Goal: Complete application form: Complete application form

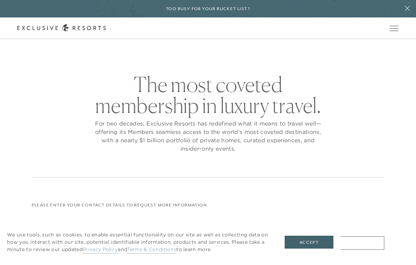
checkbox input "false"
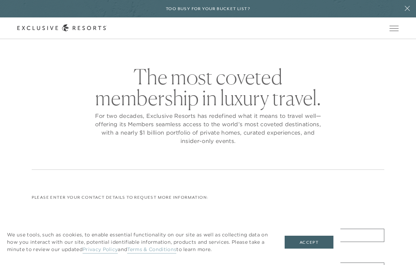
scroll to position [3, 0]
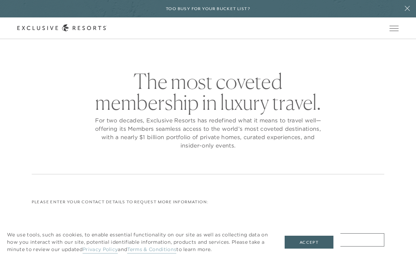
click at [311, 249] on button "Accept" at bounding box center [309, 242] width 49 height 13
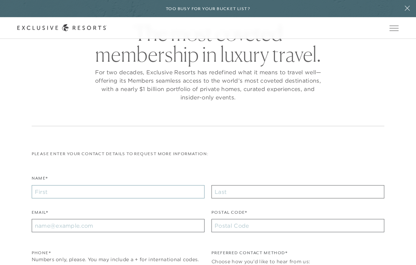
click at [146, 197] on input "Name*" at bounding box center [118, 192] width 173 height 13
click at [151, 191] on input "Name*" at bounding box center [118, 192] width 173 height 13
type input "[PERSON_NAME]"
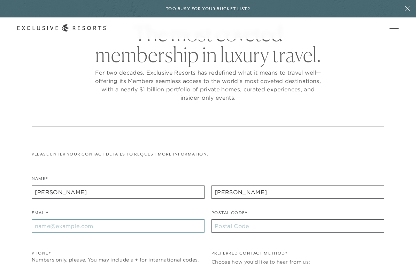
click at [158, 225] on input "Email*" at bounding box center [118, 225] width 173 height 13
type input "[EMAIL_ADDRESS][DOMAIN_NAME]"
click at [261, 229] on input "Postal Code*" at bounding box center [298, 225] width 173 height 13
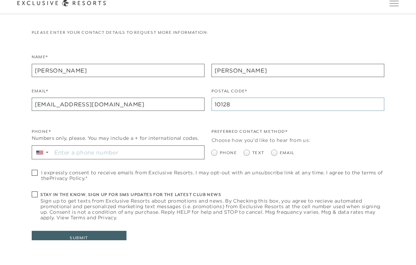
scroll to position [153, 0]
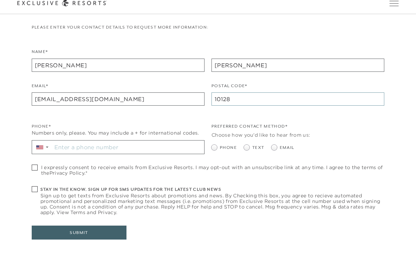
type input "10128"
click at [164, 166] on input "Stay in the know. Sign up for sms updates for the latest club news Sign up to g…" at bounding box center [128, 172] width 152 height 13
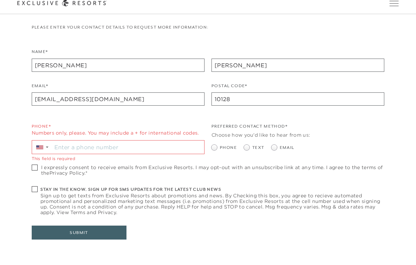
scroll to position [178, 0]
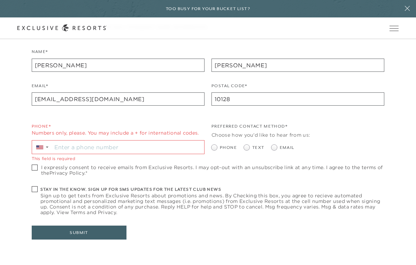
click at [139, 137] on div "Phone* Numbers only, please. You may include a + for international codes. ▼ Thi…" at bounding box center [118, 142] width 173 height 38
click at [120, 148] on input "Stay in the know. Sign up for sms updates for the latest club news Sign up to g…" at bounding box center [128, 147] width 152 height 13
click at [91, 144] on input "Stay in the know. Sign up for sms updates for the latest club news Sign up to g…" at bounding box center [128, 147] width 152 height 13
click at [75, 143] on input "Stay in the know. Sign up for sms updates for the latest club news Sign up to g…" at bounding box center [128, 147] width 152 height 13
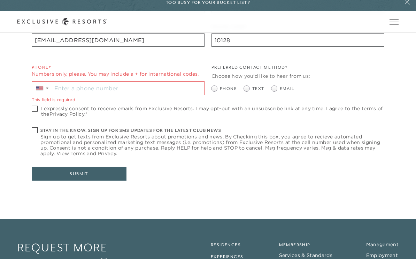
scroll to position [230, 0]
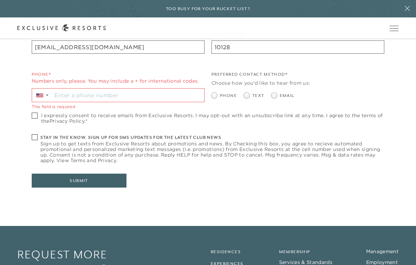
click at [89, 96] on input "Stay in the know. Sign up for sms updates for the latest club news Sign up to g…" at bounding box center [128, 95] width 152 height 13
drag, startPoint x: 71, startPoint y: 99, endPoint x: 69, endPoint y: 96, distance: 3.9
click at [71, 99] on input "Stay in the know. Sign up for sms updates for the latest club news Sign up to g…" at bounding box center [128, 95] width 152 height 13
click at [69, 93] on input "Stay in the know. Sign up for sms updates for the latest club news Sign up to g…" at bounding box center [128, 95] width 152 height 13
type input "+1 646 207 6521"
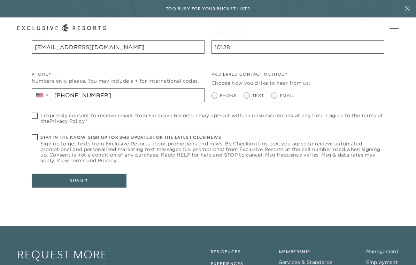
drag, startPoint x: 246, startPoint y: 96, endPoint x: 273, endPoint y: 95, distance: 26.9
click at [273, 95] on ul "Phone Text Email" at bounding box center [298, 95] width 173 height 7
click at [274, 95] on span at bounding box center [275, 96] width 6 height 6
radio input "true"
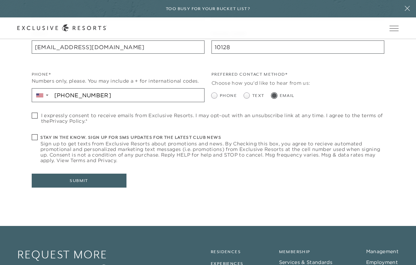
click at [80, 120] on link "Privacy Policy" at bounding box center [67, 121] width 35 height 6
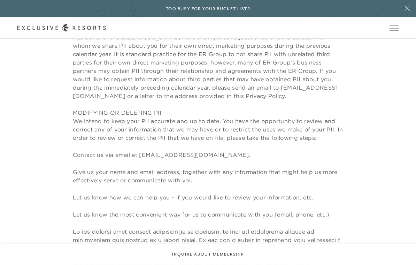
scroll to position [3558, 0]
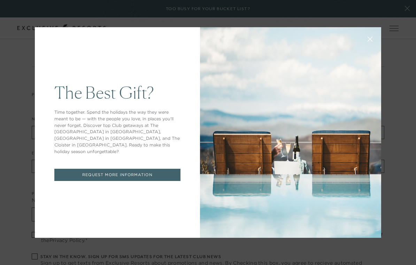
click at [149, 174] on link "REQUEST MORE INFORMATION" at bounding box center [117, 175] width 126 height 12
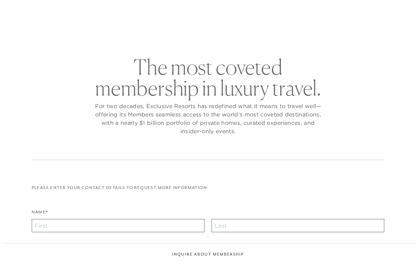
checkbox input "false"
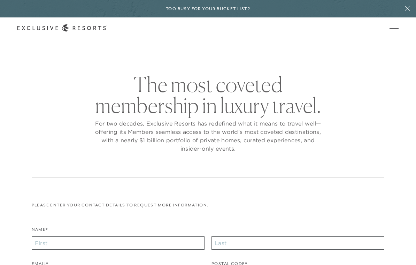
click at [392, 26] on span "Open navigation" at bounding box center [394, 28] width 9 height 5
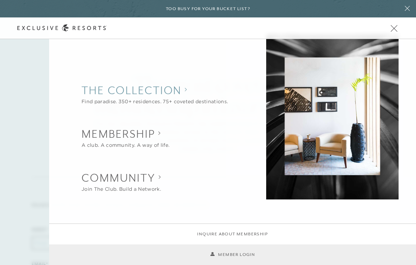
click at [165, 99] on div "Find paradise. 350+ residences. 75+ coveted destinations." at bounding box center [155, 101] width 146 height 7
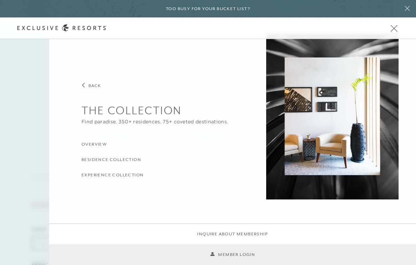
click at [104, 143] on h3 "Overview" at bounding box center [94, 144] width 25 height 7
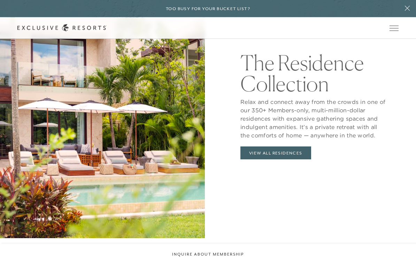
scroll to position [732, 0]
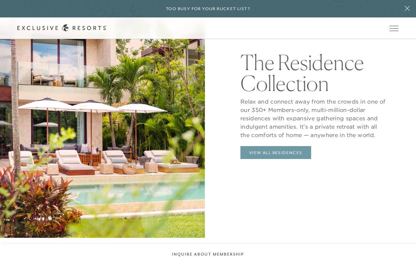
click at [288, 159] on link "View All Residences" at bounding box center [276, 152] width 71 height 13
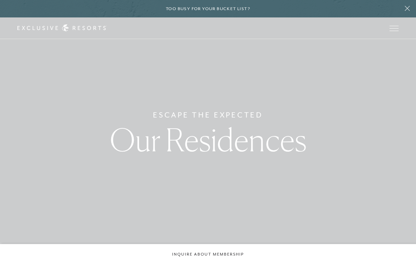
click at [330, 158] on div "Escape The Expected Our Residences" at bounding box center [208, 132] width 416 height 265
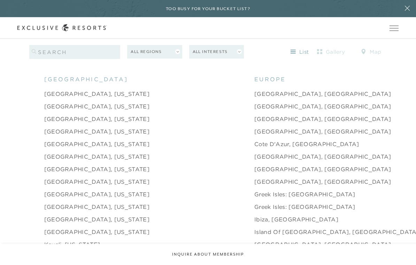
scroll to position [693, 0]
click at [103, 207] on link "Hampton Bays, New York" at bounding box center [96, 207] width 105 height 8
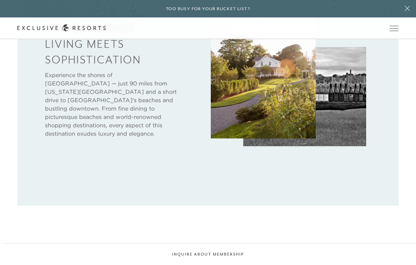
scroll to position [363, 0]
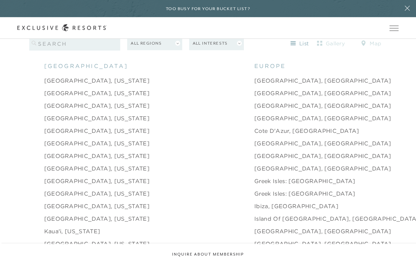
scroll to position [706, 0]
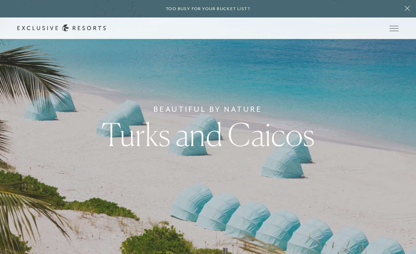
click at [354, 2] on div "Too busy for your bucket list?" at bounding box center [208, 8] width 416 height 17
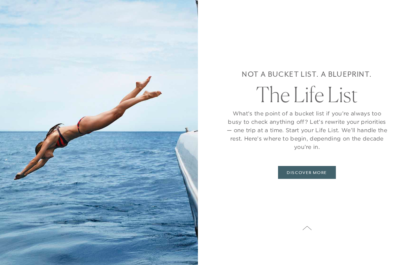
scroll to position [706, 0]
click at [310, 226] on icon at bounding box center [307, 228] width 9 height 6
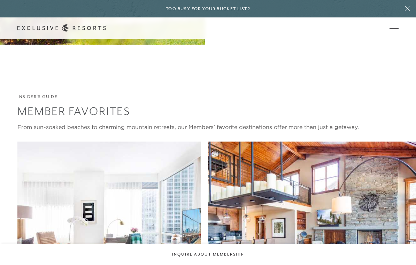
scroll to position [918, 0]
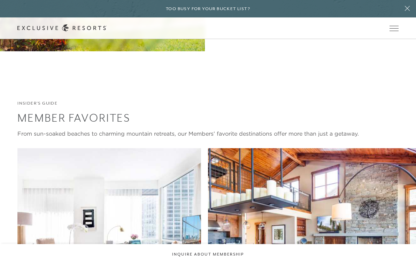
click at [390, 29] on span "Open navigation" at bounding box center [394, 28] width 9 height 5
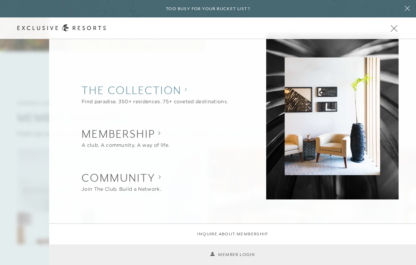
click at [94, 90] on collection "The Collection" at bounding box center [155, 90] width 146 height 15
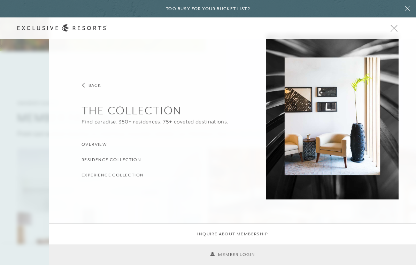
click at [93, 176] on h3 "Experience Collection" at bounding box center [113, 175] width 62 height 7
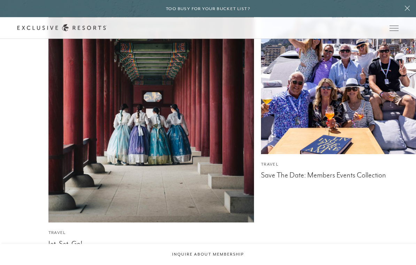
scroll to position [2861, 0]
click at [198, 174] on img at bounding box center [151, 85] width 226 height 302
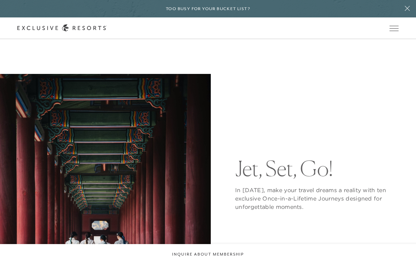
click at [407, 11] on icon at bounding box center [407, 9] width 13 height 6
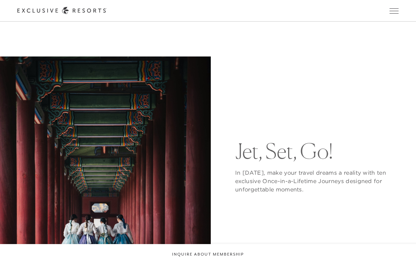
click at [399, 11] on button "Open navigation" at bounding box center [394, 10] width 9 height 5
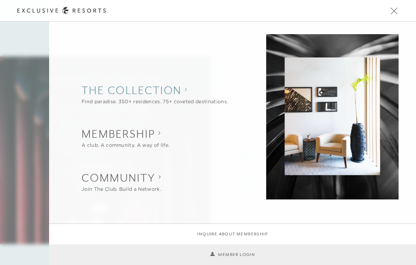
click at [176, 101] on div "Find paradise. 350+ residences. 75+ coveted destinations." at bounding box center [155, 101] width 146 height 7
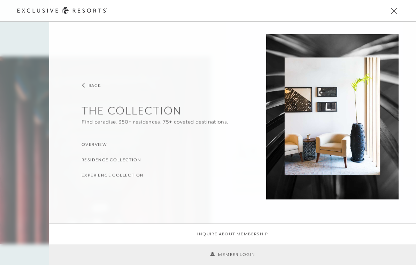
click at [89, 144] on h3 "Overview" at bounding box center [94, 144] width 25 height 7
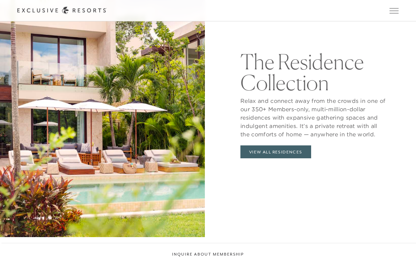
scroll to position [735, 0]
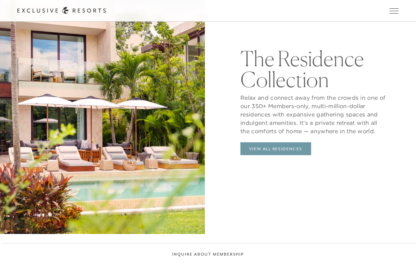
click at [286, 156] on link "View All Residences" at bounding box center [276, 148] width 71 height 13
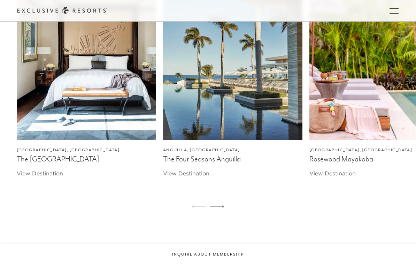
scroll to position [1461, 0]
click at [189, 177] on link "View Destination" at bounding box center [186, 173] width 46 height 7
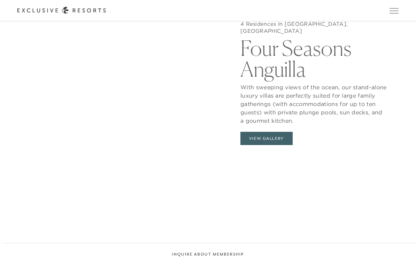
scroll to position [657, 0]
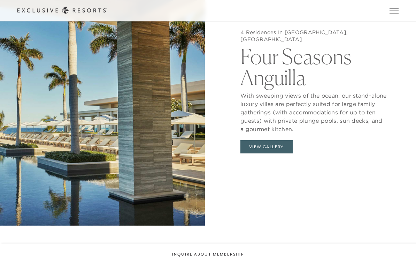
click at [395, 13] on button "Open navigation" at bounding box center [394, 10] width 9 height 5
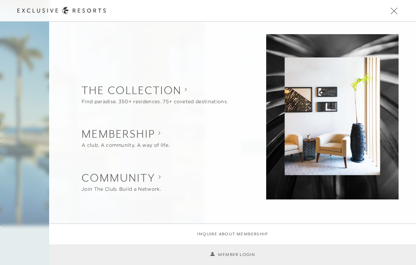
click at [244, 229] on li "Inquire about membership" at bounding box center [232, 234] width 367 height 21
click at [239, 234] on link "Inquire about membership" at bounding box center [232, 234] width 71 height 7
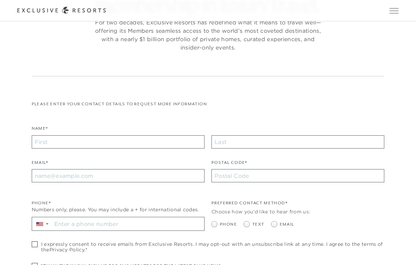
scroll to position [84, 0]
click at [164, 136] on input "Name*" at bounding box center [118, 141] width 173 height 13
type input "Adam"
type input "Turteltaub"
click at [142, 177] on input "Email*" at bounding box center [118, 175] width 173 height 13
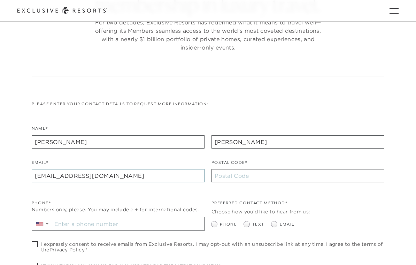
type input "adamturtel@gmail.com"
click at [277, 175] on input "Postal Code*" at bounding box center [298, 175] width 173 height 13
type input "10128"
click at [159, 226] on input "Stay in the know. Sign up for sms updates for the latest club news Sign up to g…" at bounding box center [128, 223] width 152 height 13
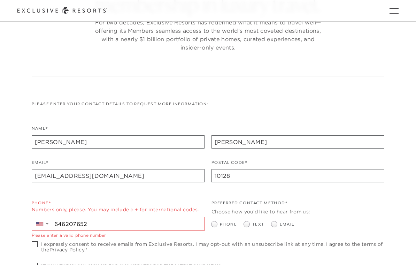
type input "+1 646 207 6521"
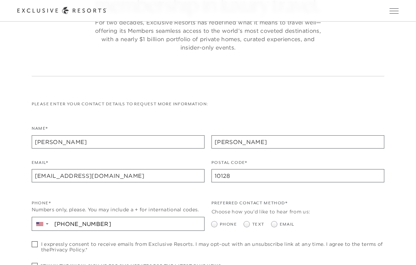
click at [255, 221] on span "Text" at bounding box center [258, 224] width 12 height 7
radio input "true"
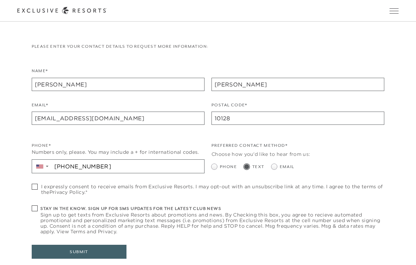
scroll to position [142, 0]
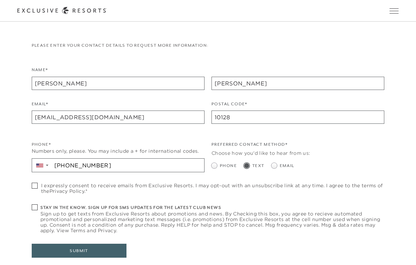
click at [277, 163] on span at bounding box center [276, 166] width 8 height 6
radio input "true"
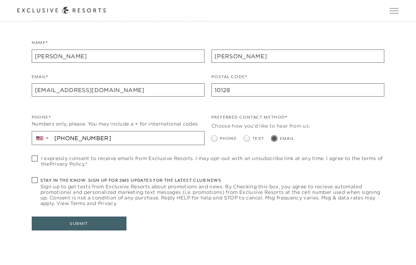
scroll to position [169, 0]
click at [292, 165] on span "I expressly consent to receive emails from Exclusive Resorts. I may opt-out wit…" at bounding box center [213, 161] width 344 height 11
checkbox input "true"
click at [107, 223] on button "Submit" at bounding box center [79, 224] width 95 height 14
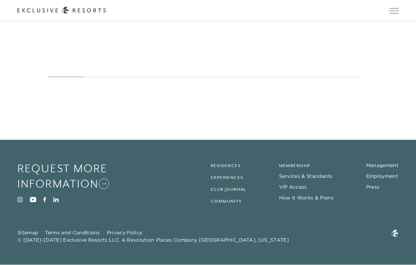
scroll to position [4044, 0]
